Goal: Task Accomplishment & Management: Manage account settings

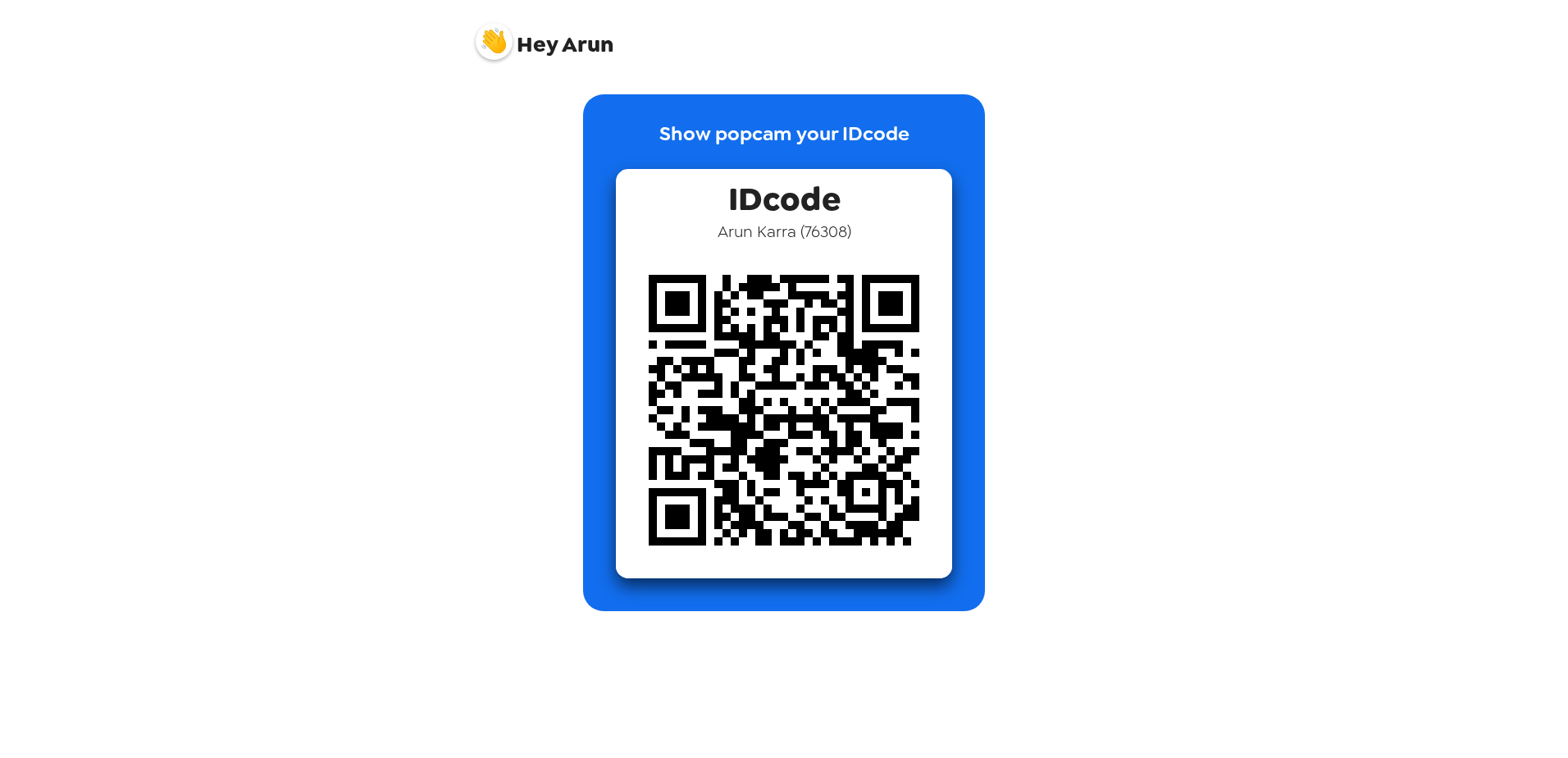
click at [585, 41] on span "Hey Arun" at bounding box center [544, 35] width 138 height 41
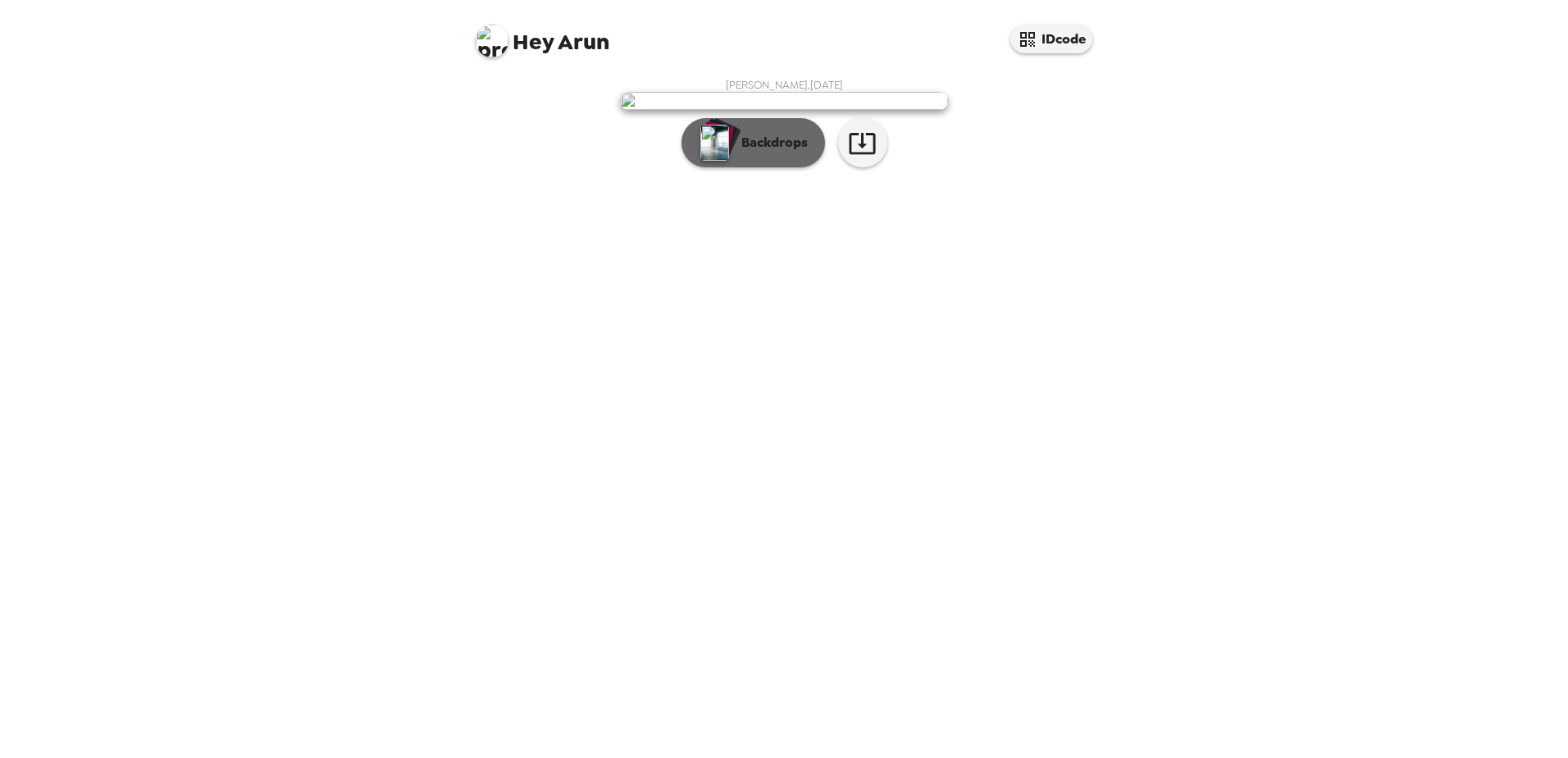
click at [773, 152] on p "Backdrops" at bounding box center [770, 142] width 74 height 20
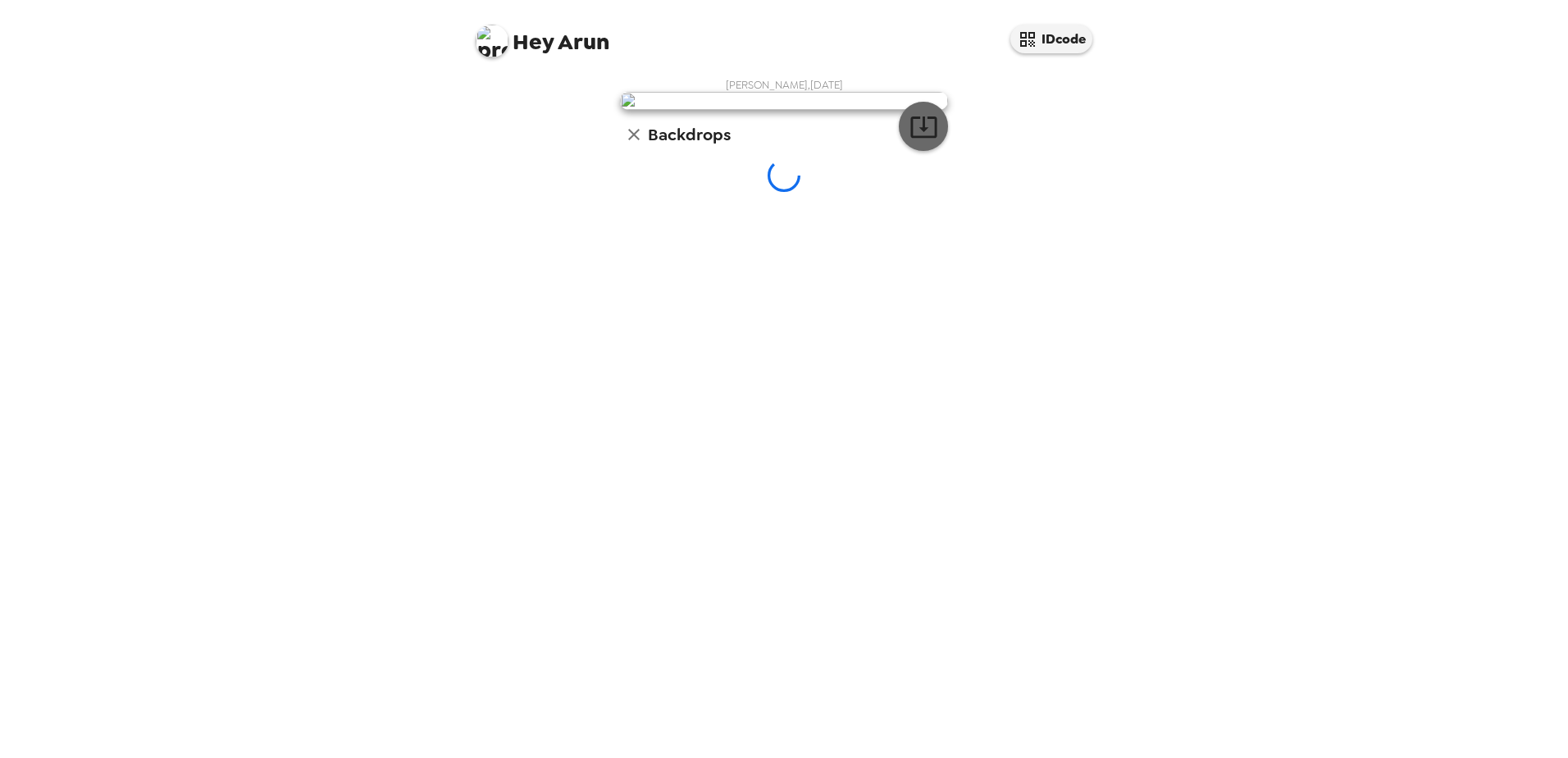
click at [915, 141] on icon "button" at bounding box center [924, 127] width 29 height 29
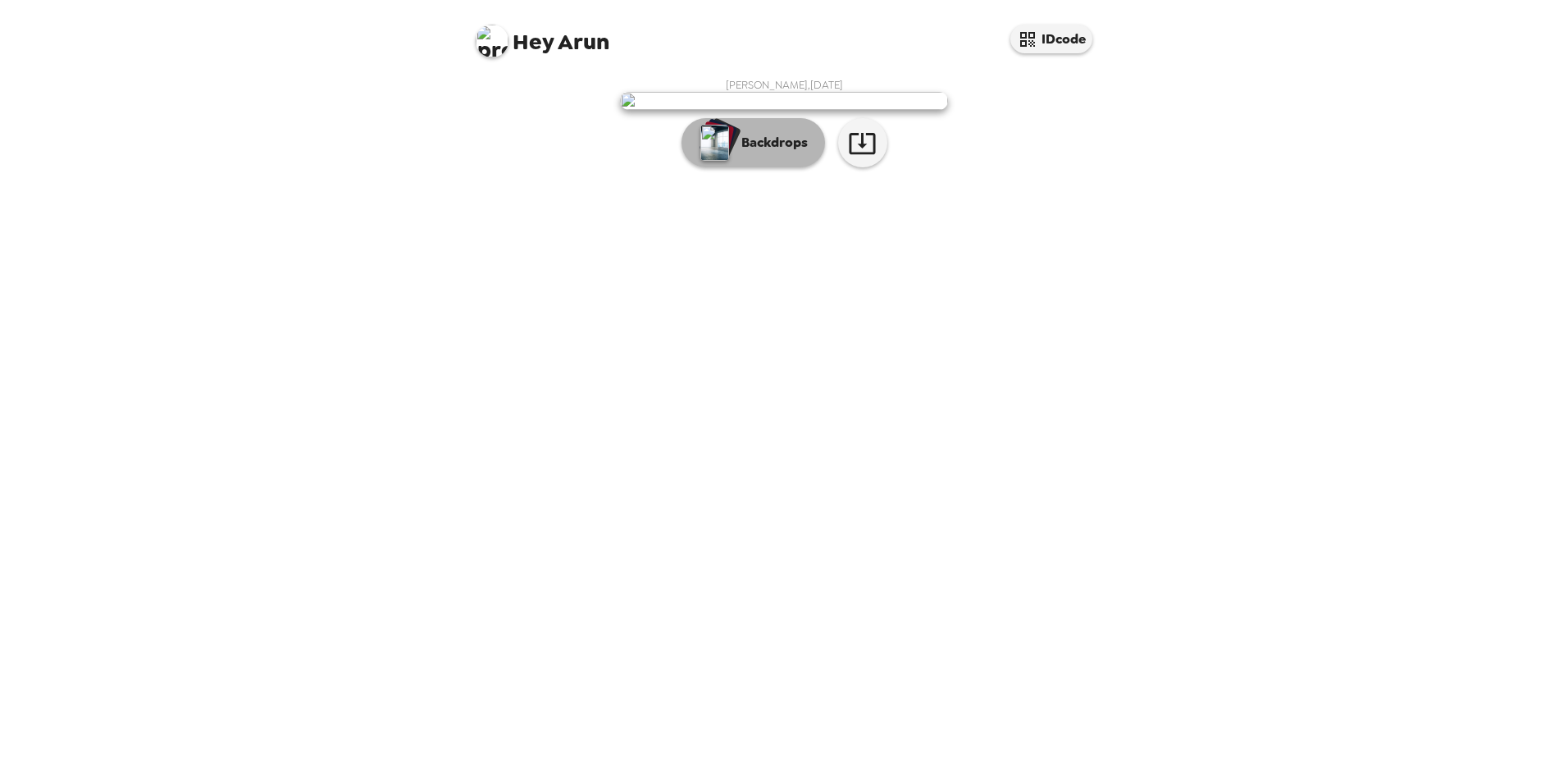
click at [792, 152] on p "Backdrops" at bounding box center [770, 142] width 74 height 20
